Goal: Information Seeking & Learning: Learn about a topic

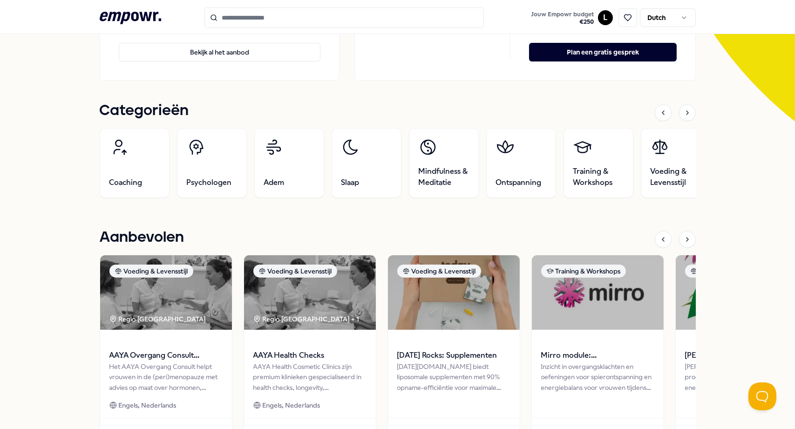
scroll to position [279, 0]
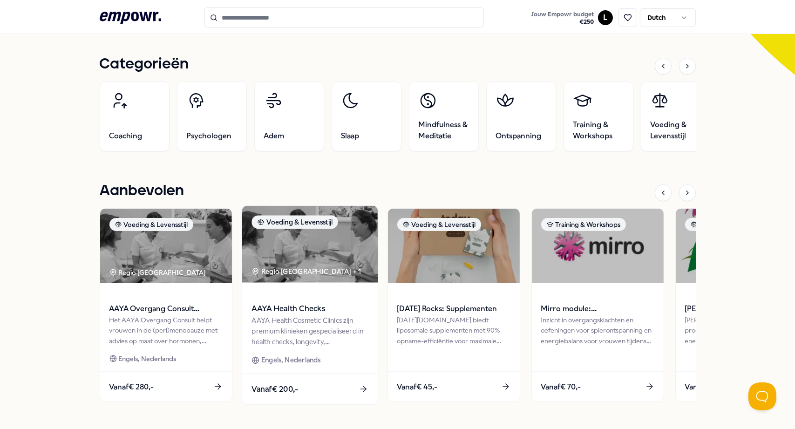
click at [291, 255] on img at bounding box center [310, 244] width 136 height 77
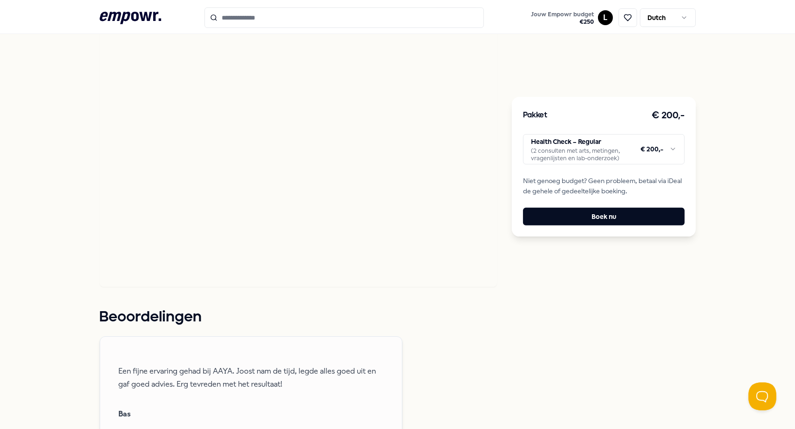
scroll to position [525, 0]
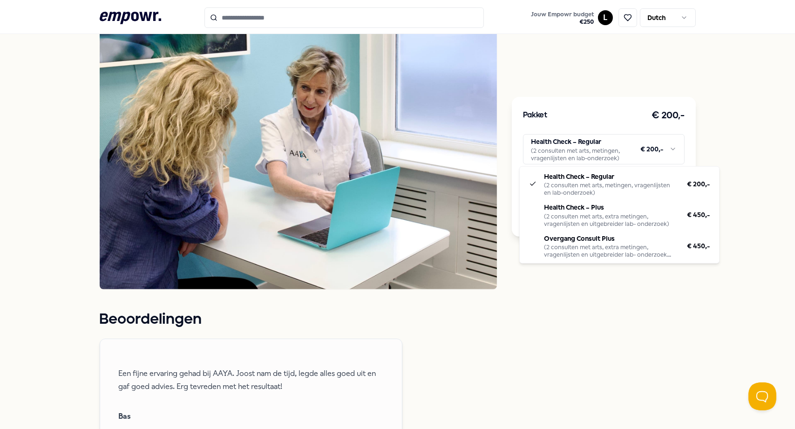
click at [667, 150] on html ".empowr-logo_svg__cls-1{fill:#03032f} Jouw Empowr budget € 250 L Dutch Alle cat…" at bounding box center [397, 214] width 795 height 429
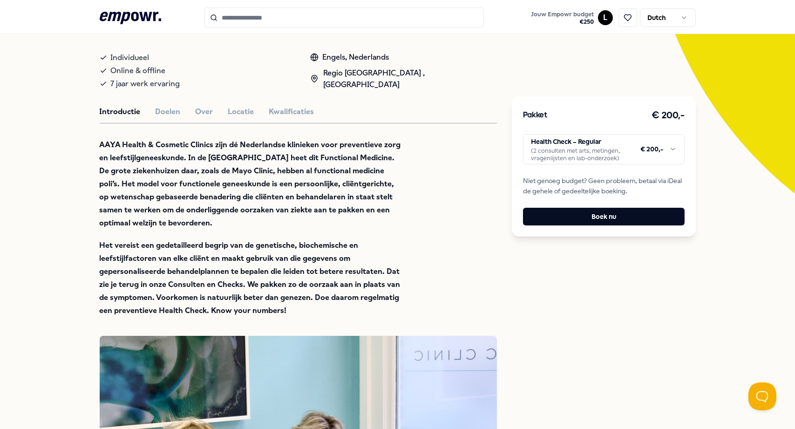
scroll to position [153, 0]
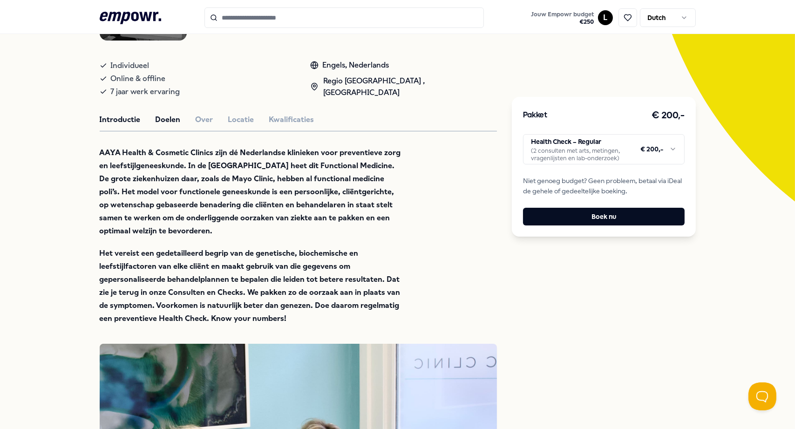
click at [158, 116] on button "Doelen" at bounding box center [168, 120] width 25 height 12
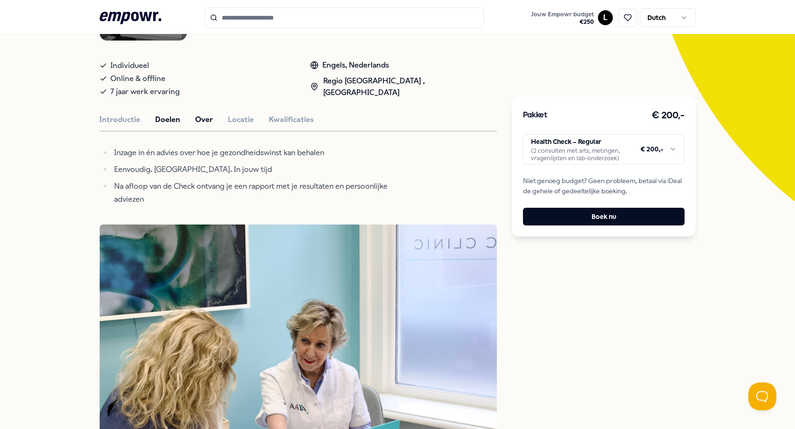
click at [198, 118] on button "Over" at bounding box center [205, 120] width 18 height 12
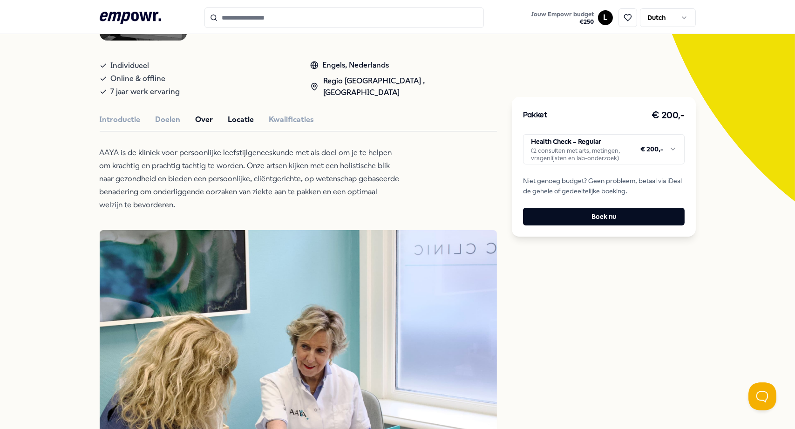
click at [235, 118] on button "Locatie" at bounding box center [241, 120] width 26 height 12
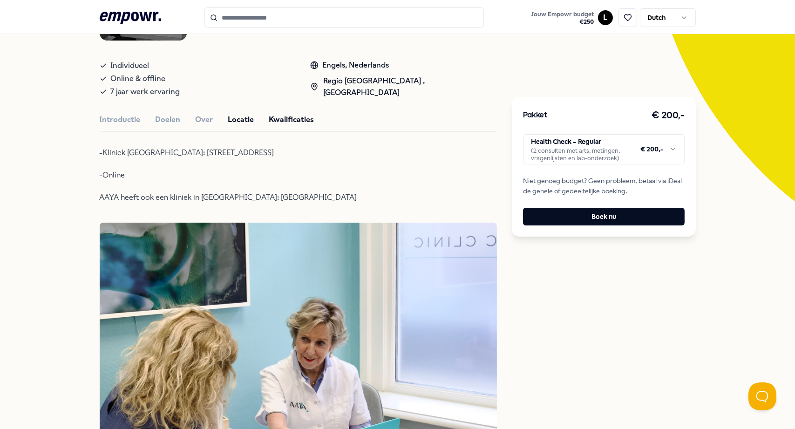
click at [284, 118] on button "Kwalificaties" at bounding box center [291, 120] width 45 height 12
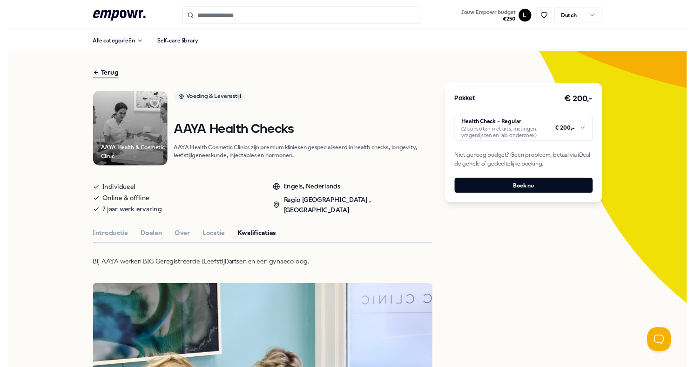
scroll to position [0, 0]
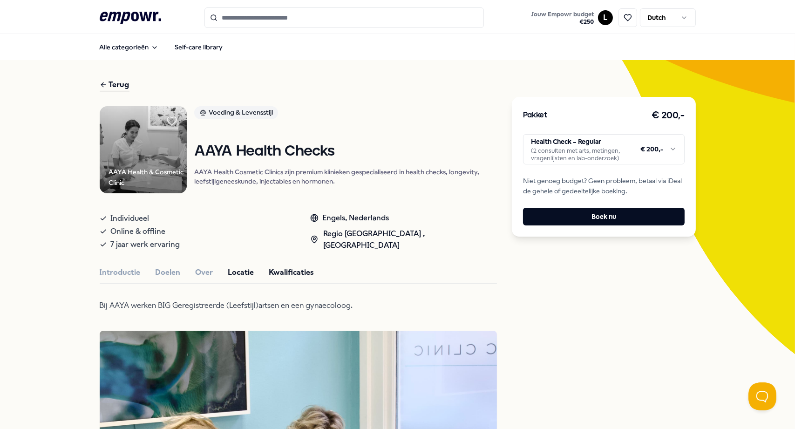
click at [238, 271] on button "Locatie" at bounding box center [241, 272] width 26 height 12
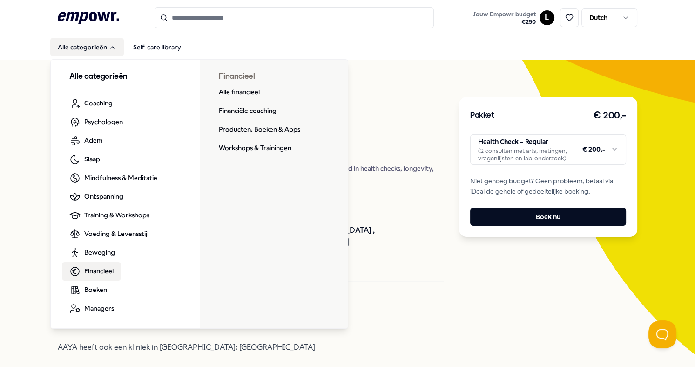
click at [98, 269] on span "Financieel" at bounding box center [98, 270] width 29 height 10
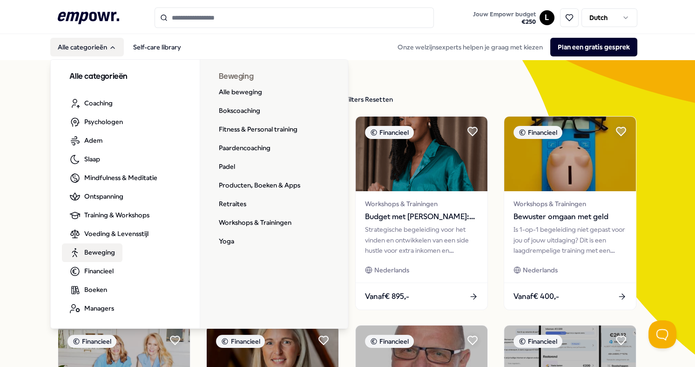
click at [92, 248] on span "Beweging" at bounding box center [99, 252] width 31 height 10
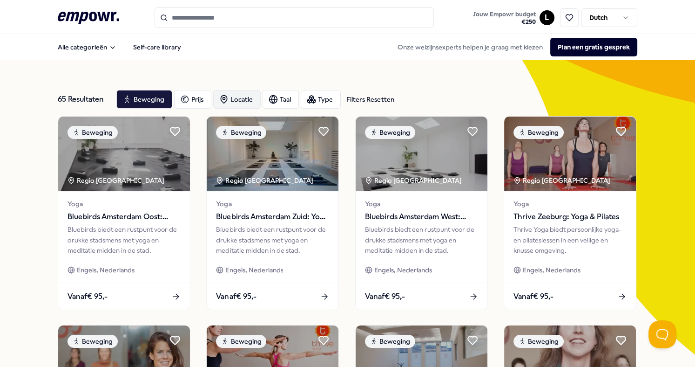
click at [234, 98] on div "Locatie" at bounding box center [237, 99] width 48 height 19
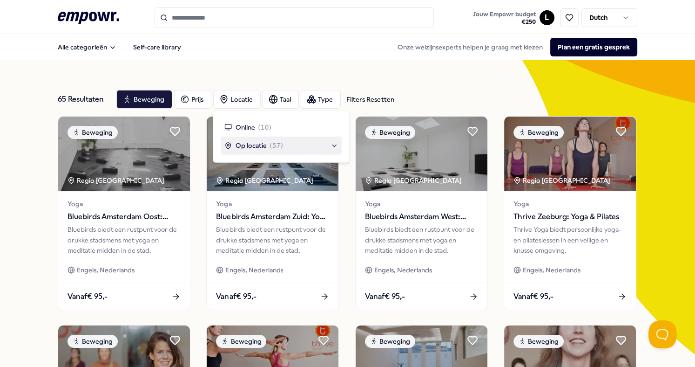
click at [251, 138] on div "Op locatie ( 57 )" at bounding box center [281, 145] width 121 height 18
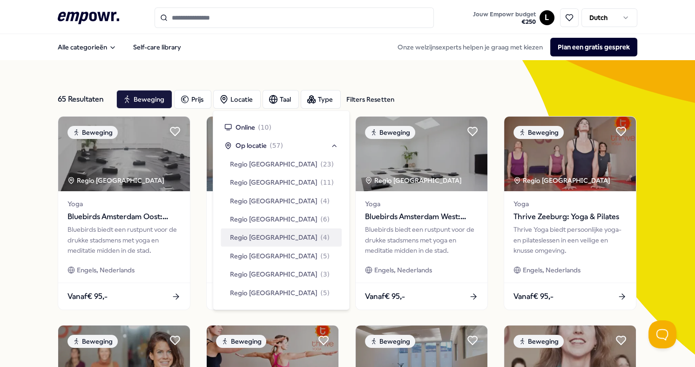
click at [258, 234] on span "Regio [GEOGRAPHIC_DATA]" at bounding box center [274, 237] width 88 height 10
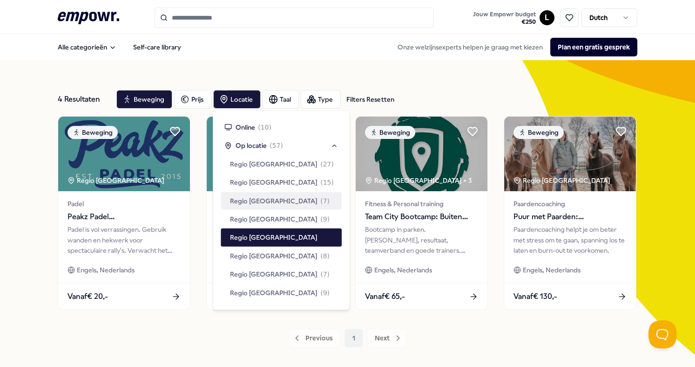
click at [25, 156] on div "4 Resultaten Filters Resetten Beweging Prijs Locatie Taal Type Filters Resetten…" at bounding box center [347, 214] width 695 height 309
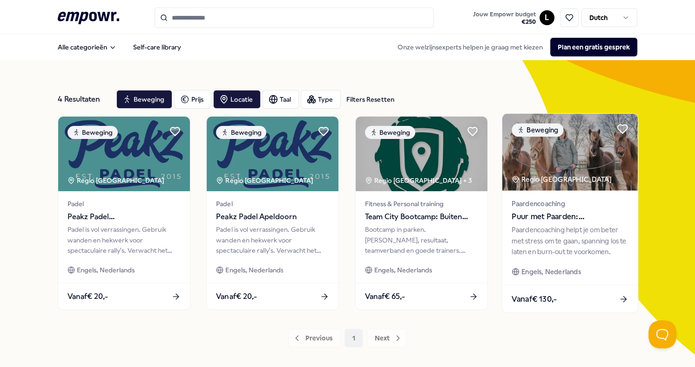
scroll to position [48, 0]
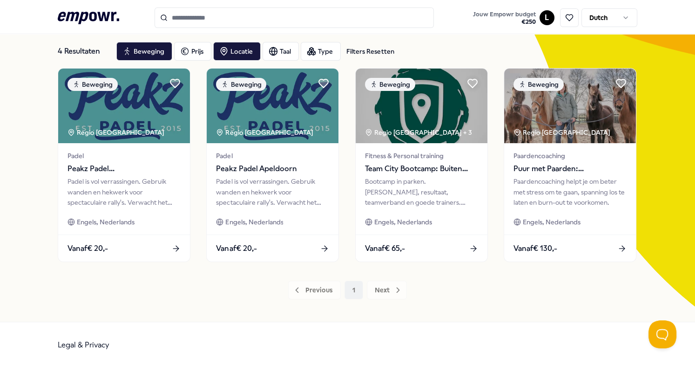
click at [380, 288] on div "Previous 1 Next" at bounding box center [347, 289] width 579 height 19
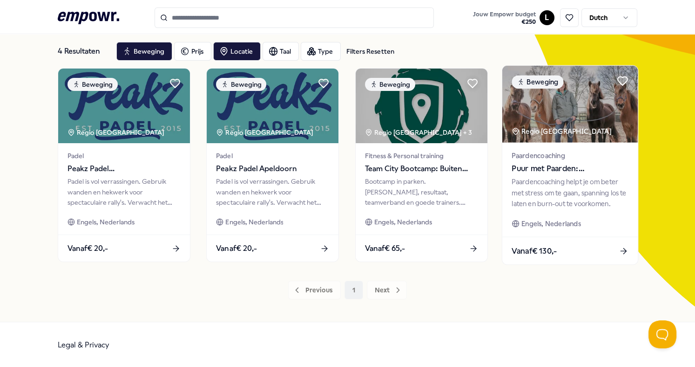
click at [619, 248] on icon at bounding box center [624, 251] width 10 height 10
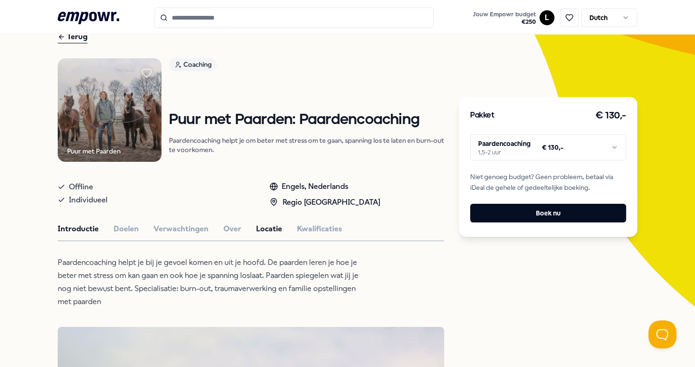
click at [261, 224] on button "Locatie" at bounding box center [269, 229] width 26 height 12
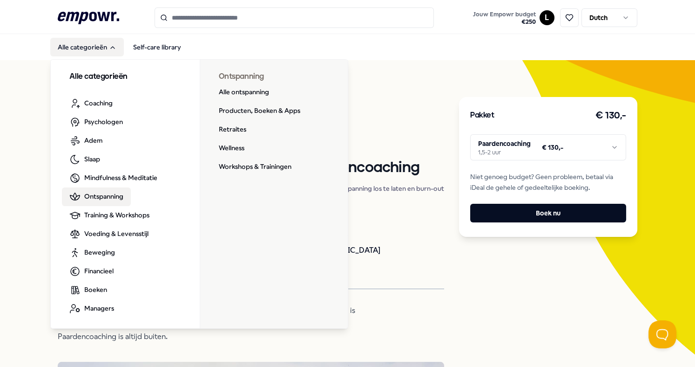
click at [89, 195] on span "Ontspanning" at bounding box center [103, 196] width 39 height 10
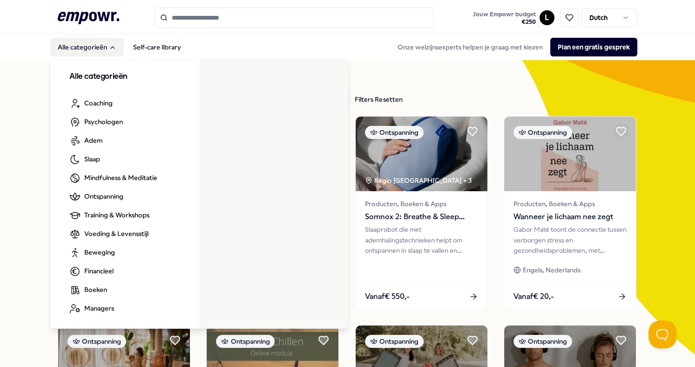
click at [101, 43] on button "Alle categorieën" at bounding box center [87, 47] width 74 height 19
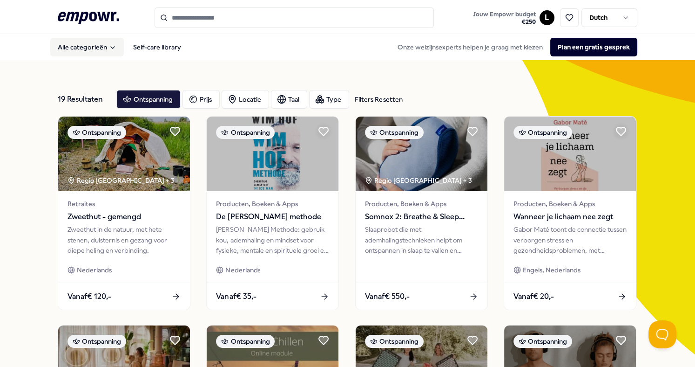
click at [101, 43] on button "Alle categorieën" at bounding box center [87, 47] width 74 height 19
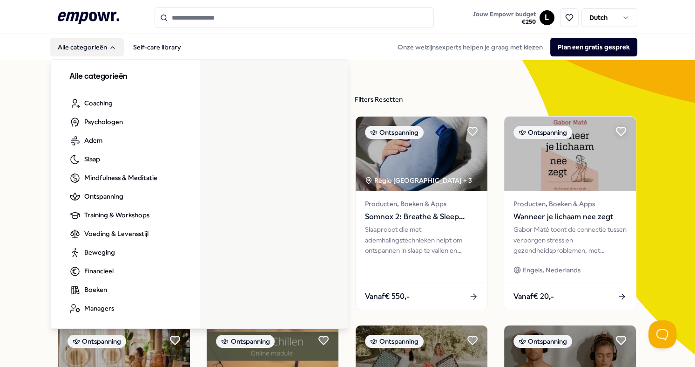
click at [102, 43] on button "Alle categorieën" at bounding box center [87, 47] width 74 height 19
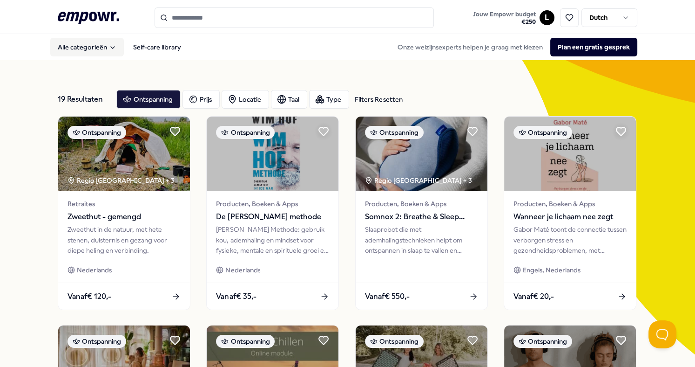
click at [99, 48] on button "Alle categorieën" at bounding box center [87, 47] width 74 height 19
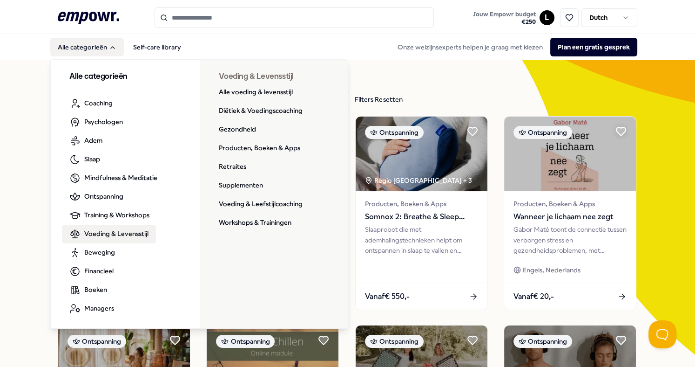
click at [95, 233] on span "Voeding & Levensstijl" at bounding box center [116, 233] width 64 height 10
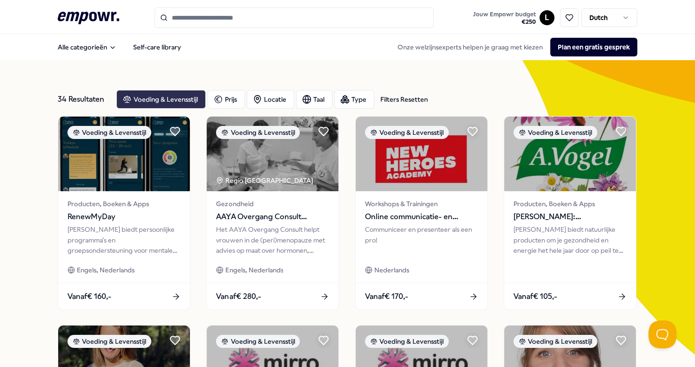
click at [185, 99] on div "Voeding & Levensstijl" at bounding box center [160, 99] width 89 height 19
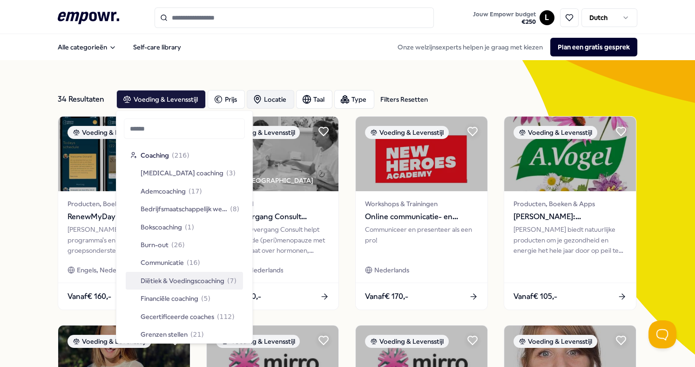
click at [278, 95] on div "Locatie" at bounding box center [271, 99] width 48 height 19
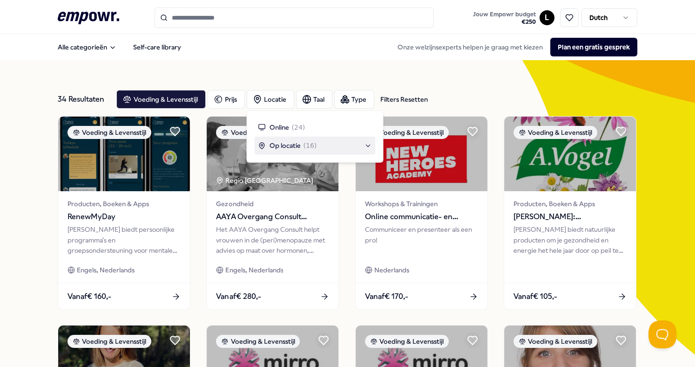
click at [293, 143] on span "Op locatie" at bounding box center [284, 145] width 31 height 10
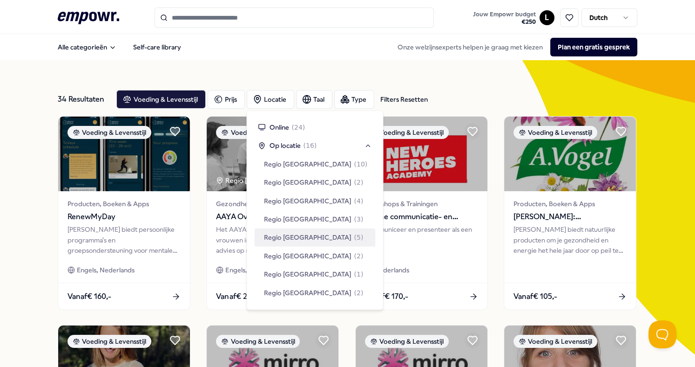
click at [300, 235] on span "Regio [GEOGRAPHIC_DATA]" at bounding box center [308, 237] width 88 height 10
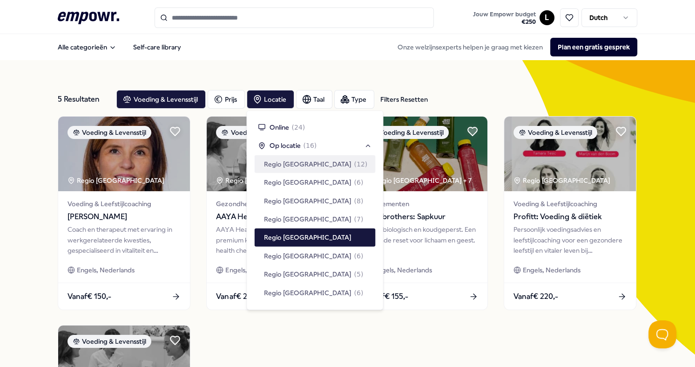
click at [282, 58] on div "Alle categorieën Self-care library Onze welzijnsexperts helpen je graag met kie…" at bounding box center [347, 47] width 579 height 22
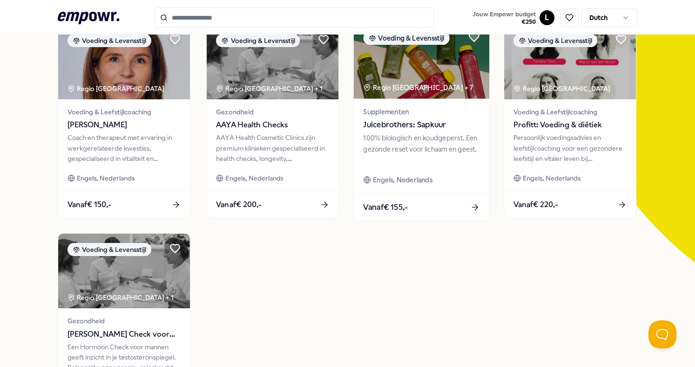
scroll to position [47, 0]
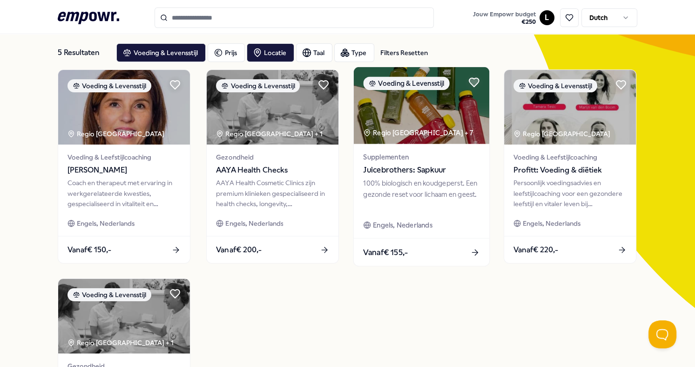
click at [403, 169] on span "Juicebrothers: Sapkuur" at bounding box center [421, 170] width 116 height 12
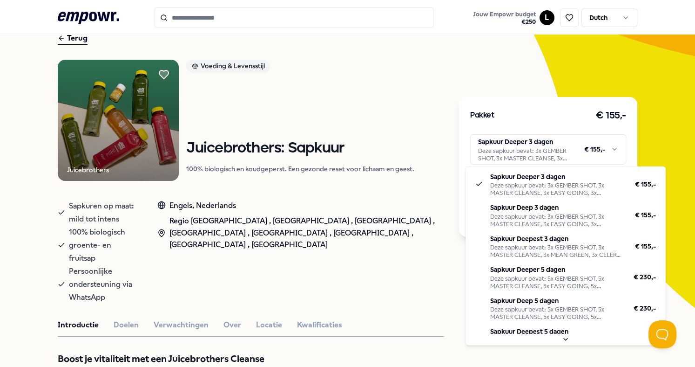
click at [609, 148] on html ".empowr-logo_svg__cls-1{fill:#03032f} Jouw Empowr budget € 250 L Dutch Alle cat…" at bounding box center [347, 183] width 695 height 367
click at [275, 268] on html ".empowr-logo_svg__cls-1{fill:#03032f} Jouw Empowr budget € 250 L Dutch Alle cat…" at bounding box center [347, 183] width 695 height 367
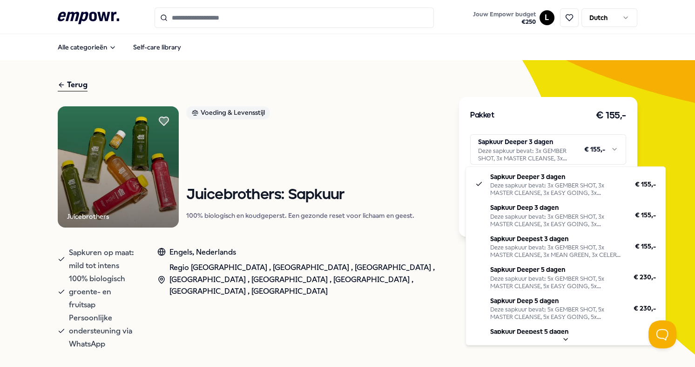
click at [610, 149] on html ".empowr-logo_svg__cls-1{fill:#03032f} Jouw Empowr budget € 250 L Dutch Alle cat…" at bounding box center [347, 183] width 695 height 367
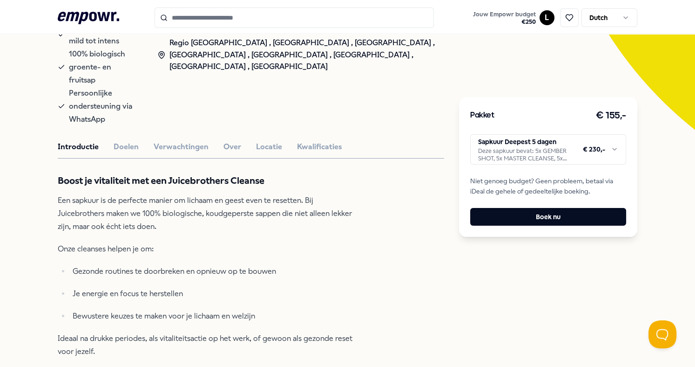
scroll to position [233, 0]
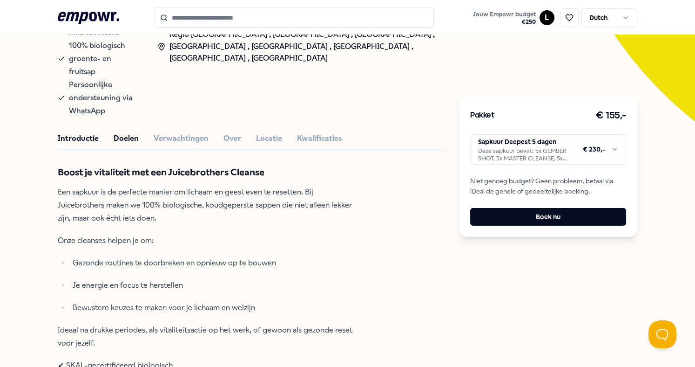
click at [120, 132] on button "Doelen" at bounding box center [126, 138] width 25 height 12
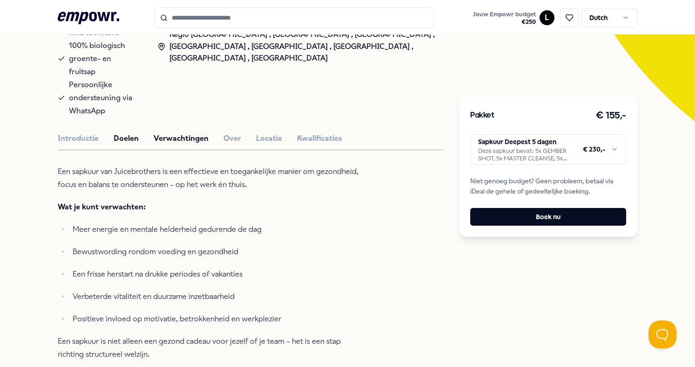
click at [188, 132] on button "Verwachtingen" at bounding box center [181, 138] width 55 height 12
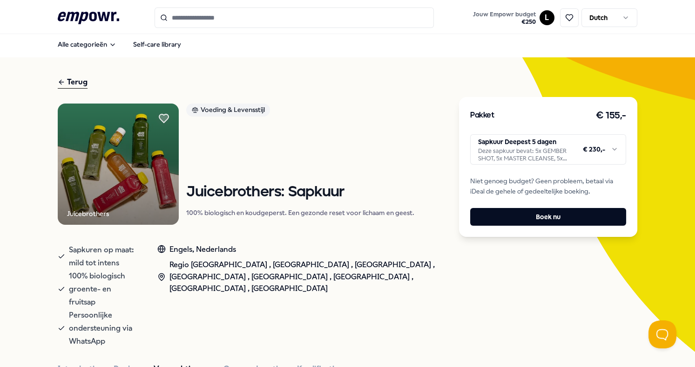
scroll to position [0, 0]
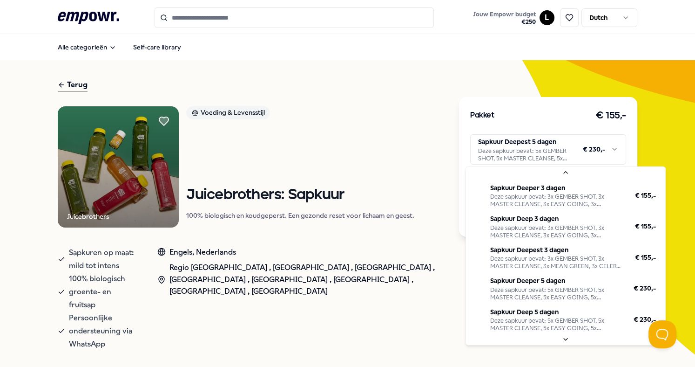
click at [494, 140] on html ".empowr-logo_svg__cls-1{fill:#03032f} Jouw Empowr budget € 250 L Dutch Alle cat…" at bounding box center [347, 183] width 695 height 367
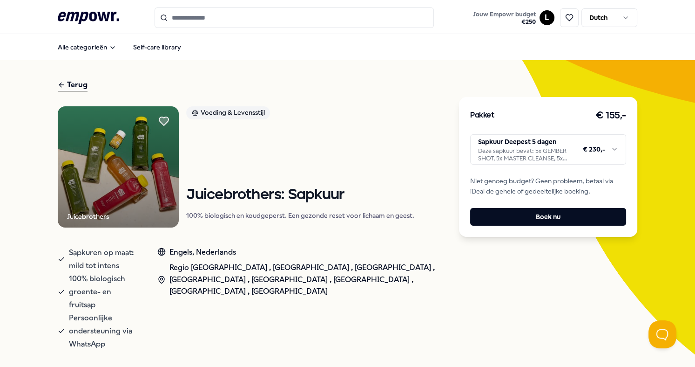
click at [74, 83] on div "Terug" at bounding box center [73, 85] width 30 height 13
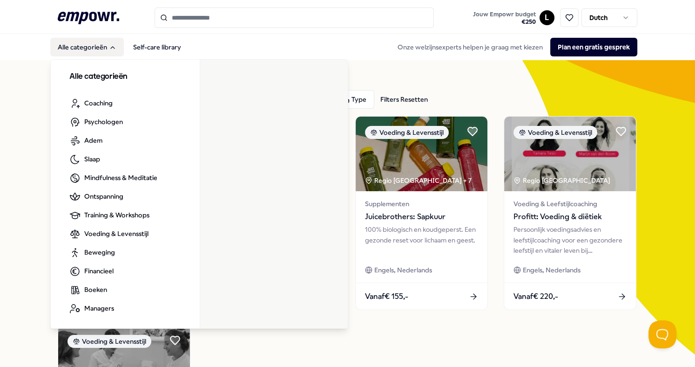
click at [80, 47] on button "Alle categorieën" at bounding box center [87, 47] width 74 height 19
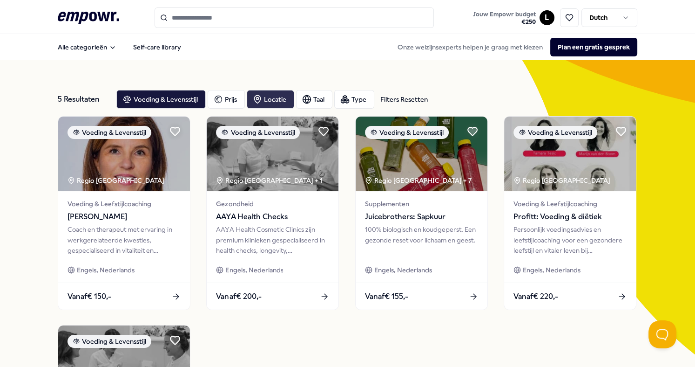
click at [276, 97] on div "Locatie" at bounding box center [271, 99] width 48 height 19
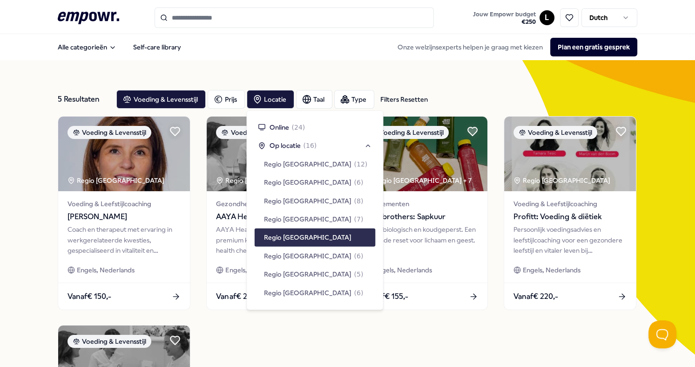
click at [281, 232] on span "Regio [GEOGRAPHIC_DATA]" at bounding box center [308, 237] width 88 height 10
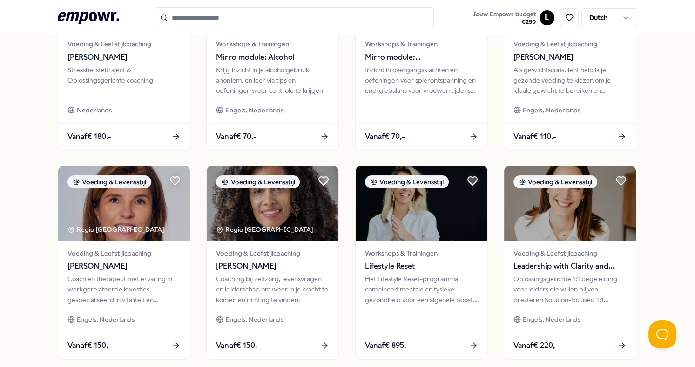
scroll to position [419, 0]
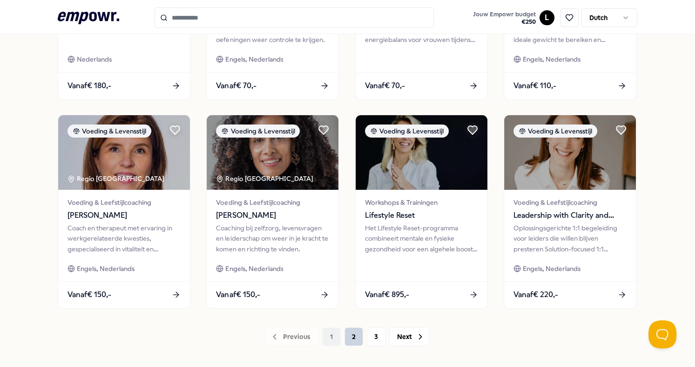
click at [351, 339] on button "2" at bounding box center [354, 336] width 19 height 19
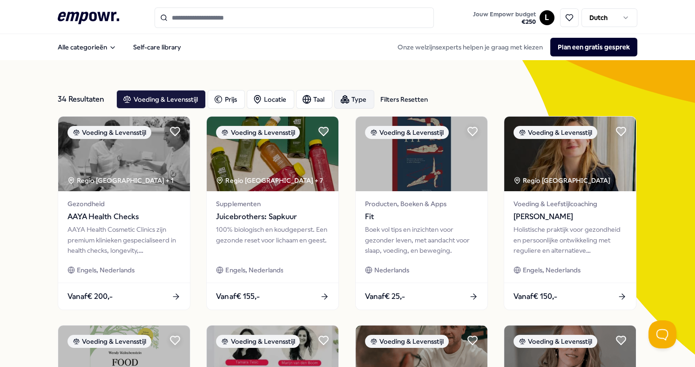
click at [357, 95] on div "Type" at bounding box center [354, 99] width 40 height 19
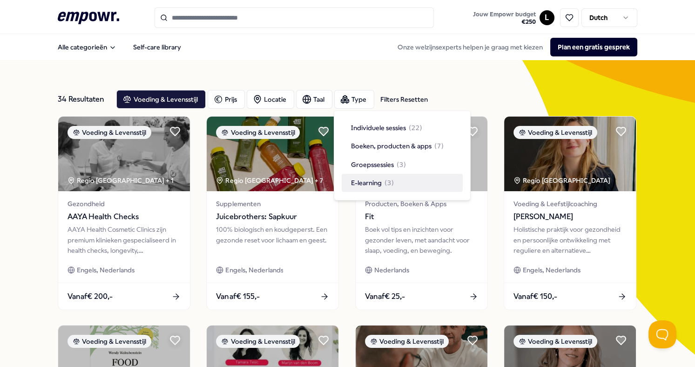
click at [455, 187] on div "E-learning ( 3 )" at bounding box center [402, 183] width 121 height 18
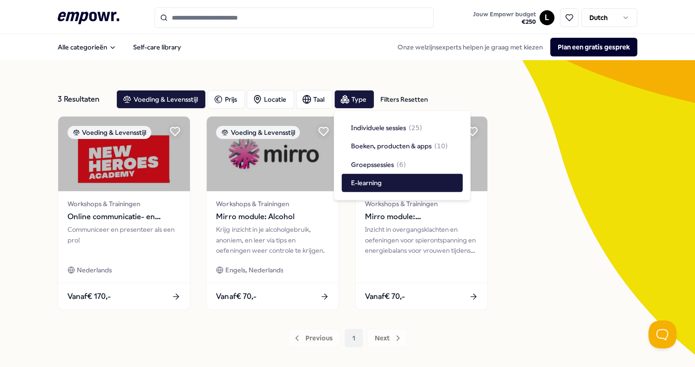
click at [462, 186] on div "Individuele sessies ( 25 ) Boeken, producten & apps ( 10 ) Groepssessies ( 6 ) …" at bounding box center [402, 155] width 121 height 74
click at [367, 123] on span "Individuele sessies" at bounding box center [378, 127] width 55 height 10
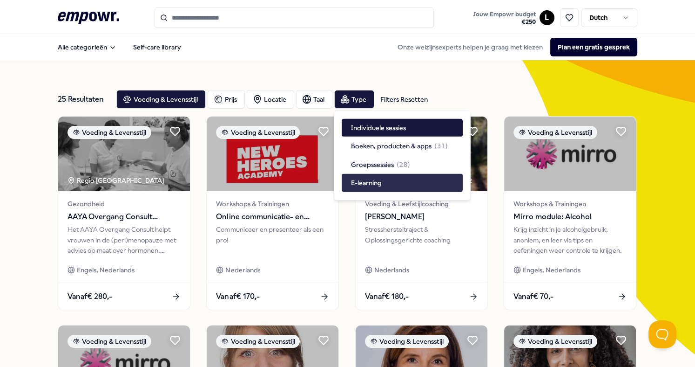
click at [406, 176] on div "E-learning" at bounding box center [402, 183] width 121 height 18
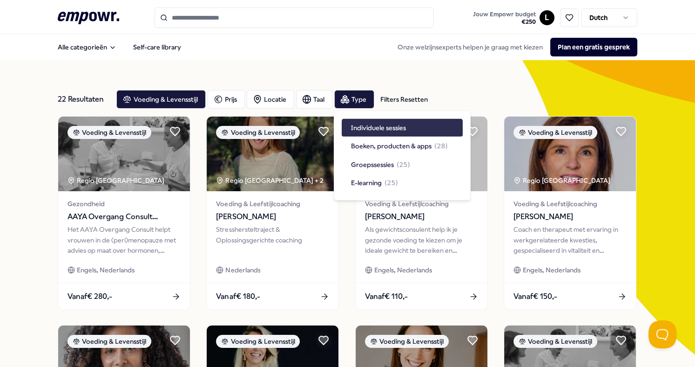
click at [387, 125] on span "Individuele sessies" at bounding box center [378, 127] width 55 height 10
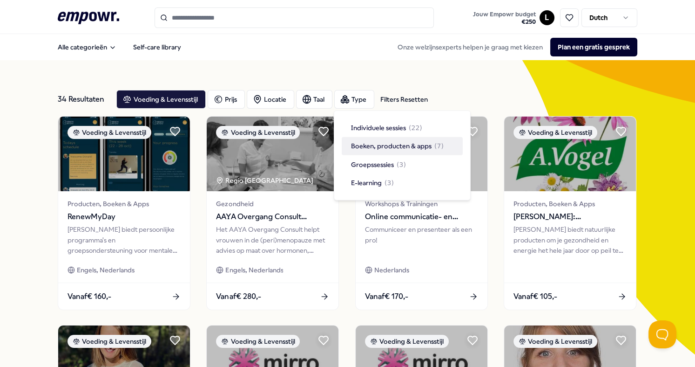
click at [378, 144] on span "Boeken, producten & apps" at bounding box center [391, 146] width 81 height 10
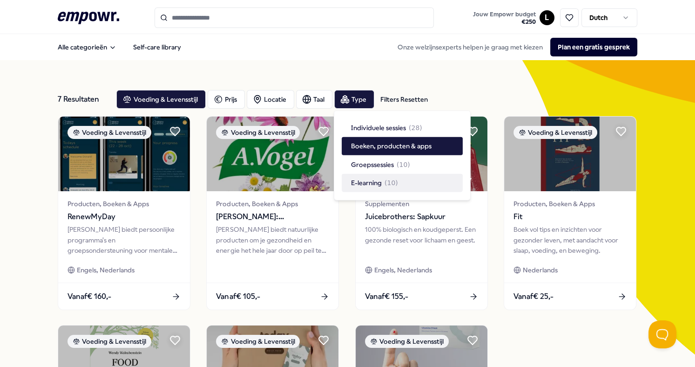
click at [586, 347] on div "Voeding & Levensstijl Producten, Boeken & Apps RenewMyDay Renewmyday biedt pers…" at bounding box center [347, 317] width 579 height 403
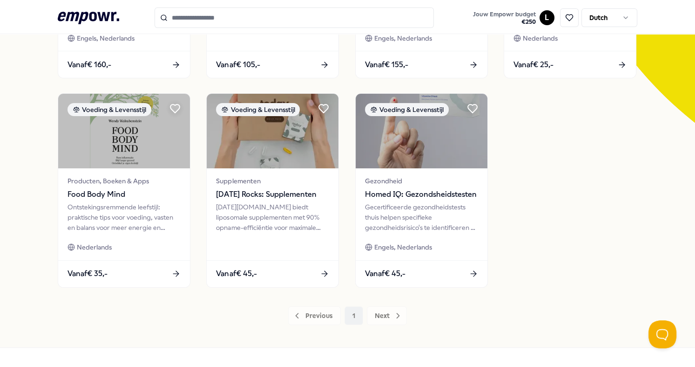
scroll to position [233, 0]
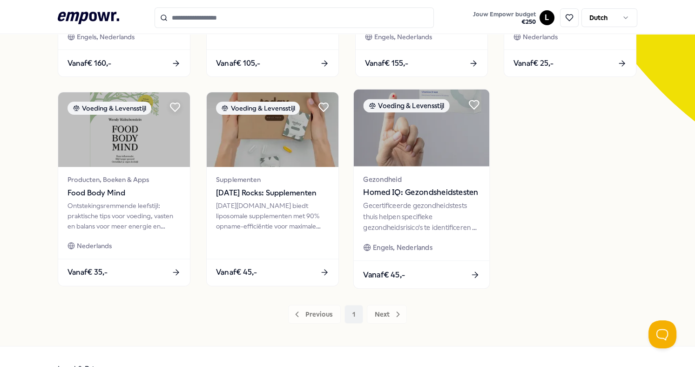
click at [405, 211] on div "Gecertificeerde gezondheidstests thuis helpen specifieke gezondheidsrisico's te…" at bounding box center [421, 216] width 116 height 32
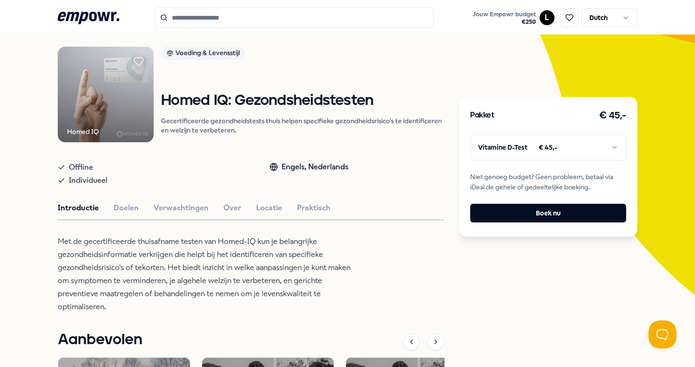
click at [607, 143] on html ".empowr-logo_svg__cls-1{fill:#03032f} Jouw Empowr budget € 250 L Dutch Alle cat…" at bounding box center [347, 183] width 695 height 367
click at [118, 204] on button "Doelen" at bounding box center [126, 208] width 25 height 12
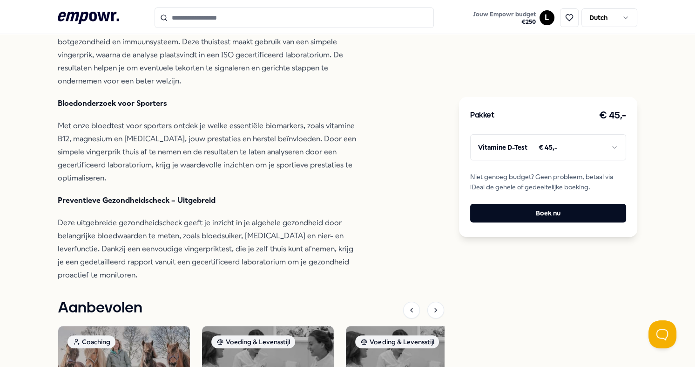
scroll to position [386, 0]
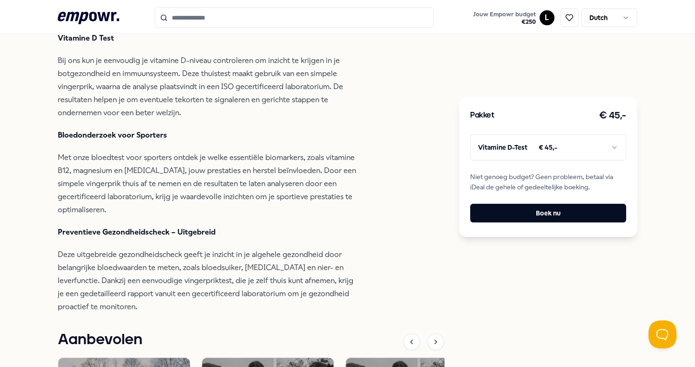
click at [609, 145] on html ".empowr-logo_svg__cls-1{fill:#03032f} Jouw Empowr budget € 250 L Dutch Alle cat…" at bounding box center [347, 183] width 695 height 367
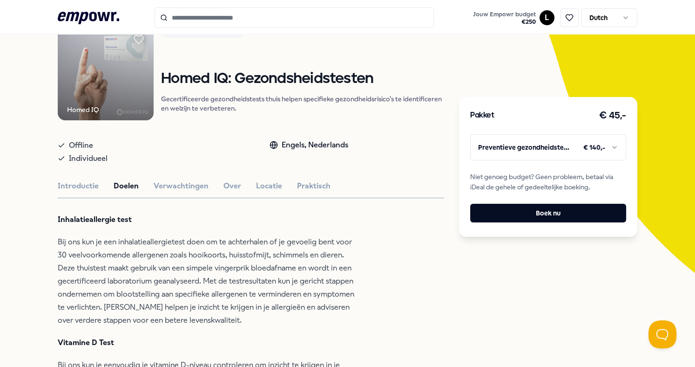
scroll to position [60, 0]
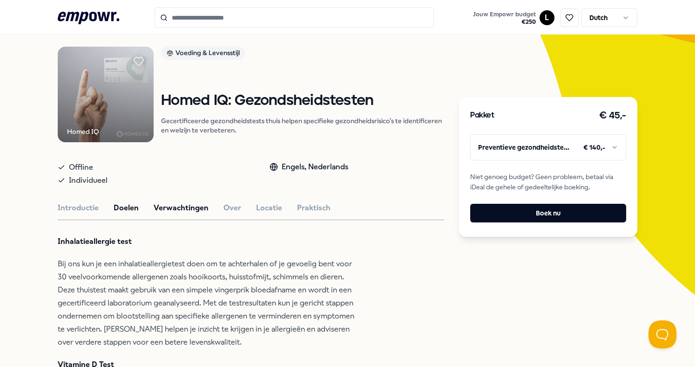
click at [170, 206] on button "Verwachtingen" at bounding box center [181, 208] width 55 height 12
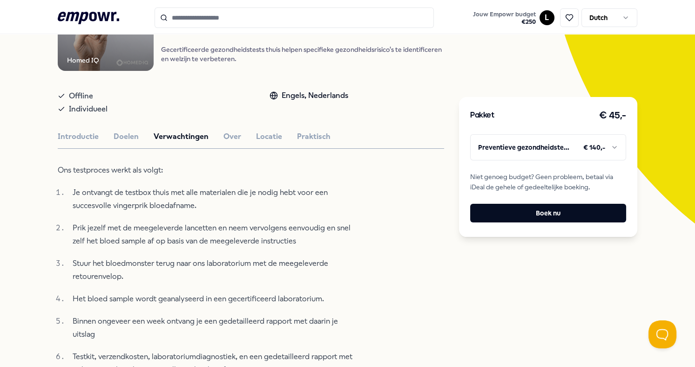
scroll to position [106, 0]
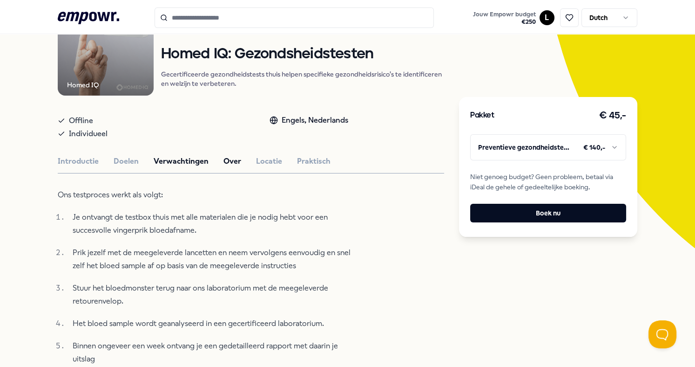
click at [224, 159] on button "Over" at bounding box center [233, 161] width 18 height 12
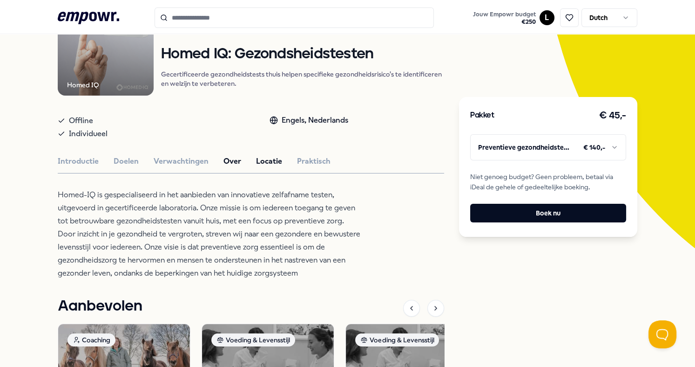
click at [261, 158] on button "Locatie" at bounding box center [269, 161] width 26 height 12
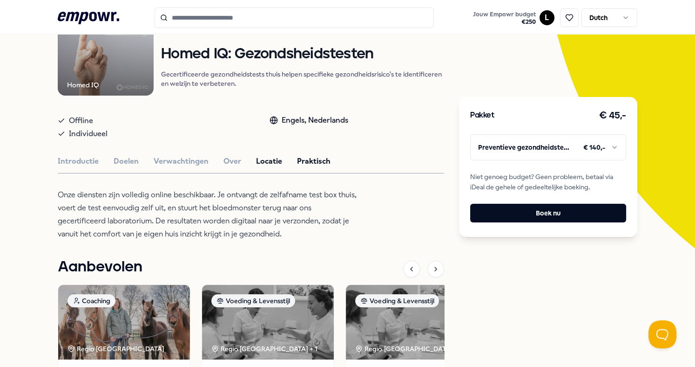
click at [304, 160] on button "Praktisch" at bounding box center [314, 161] width 34 height 12
